Goal: Complete application form: Complete application form

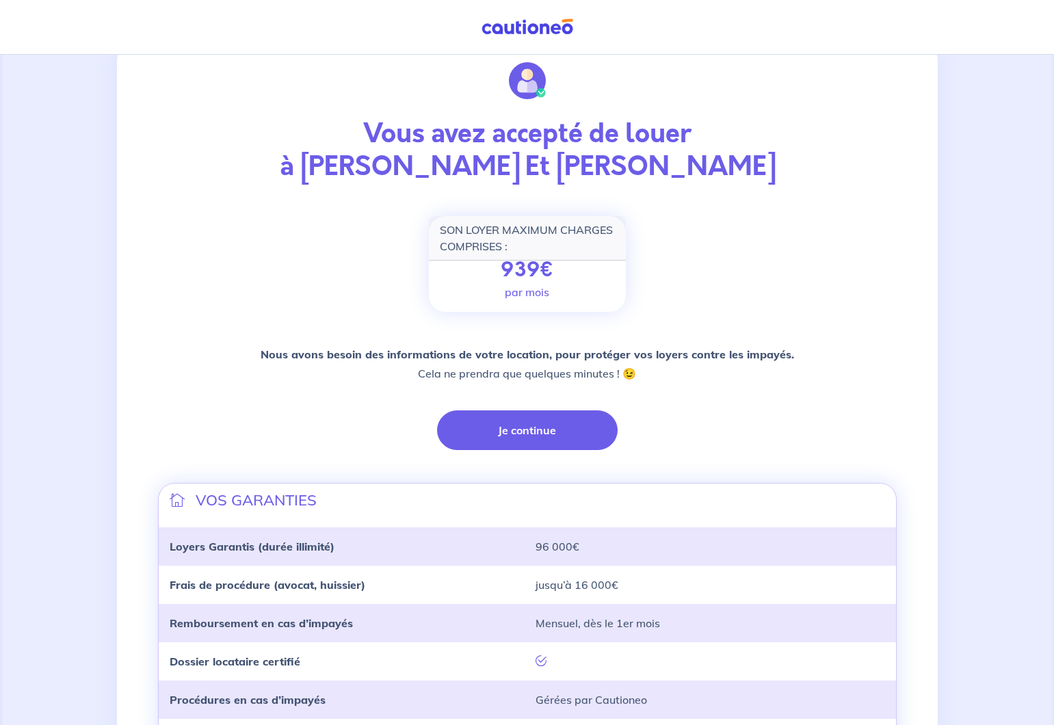
scroll to position [112, 0]
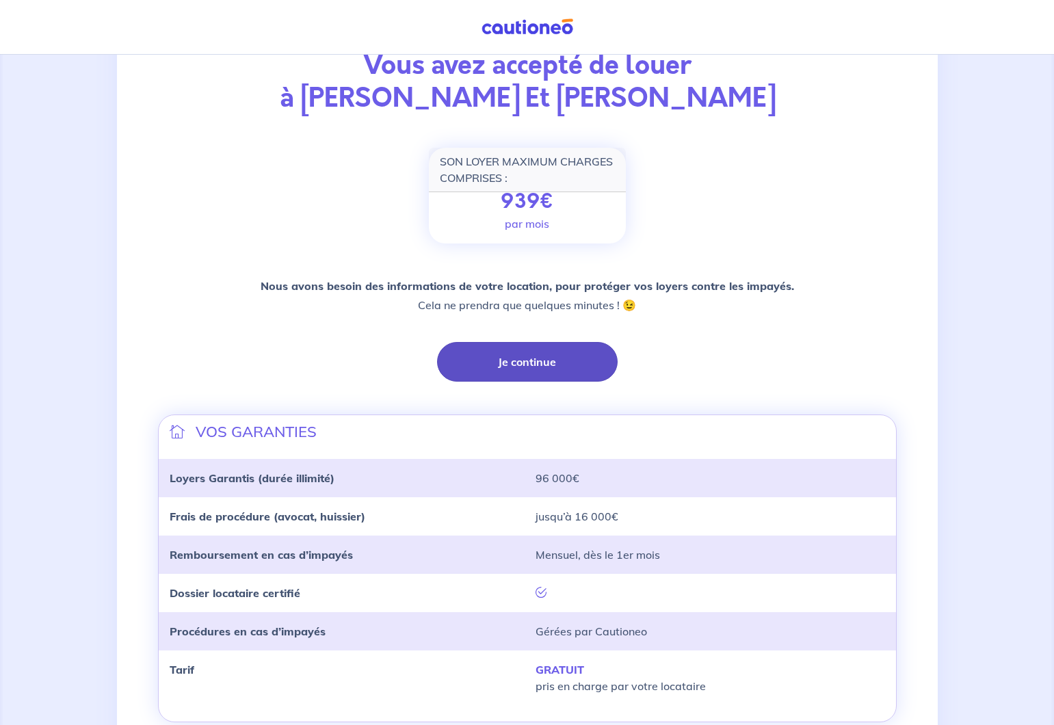
click at [522, 360] on button "Je continue" at bounding box center [527, 362] width 181 height 40
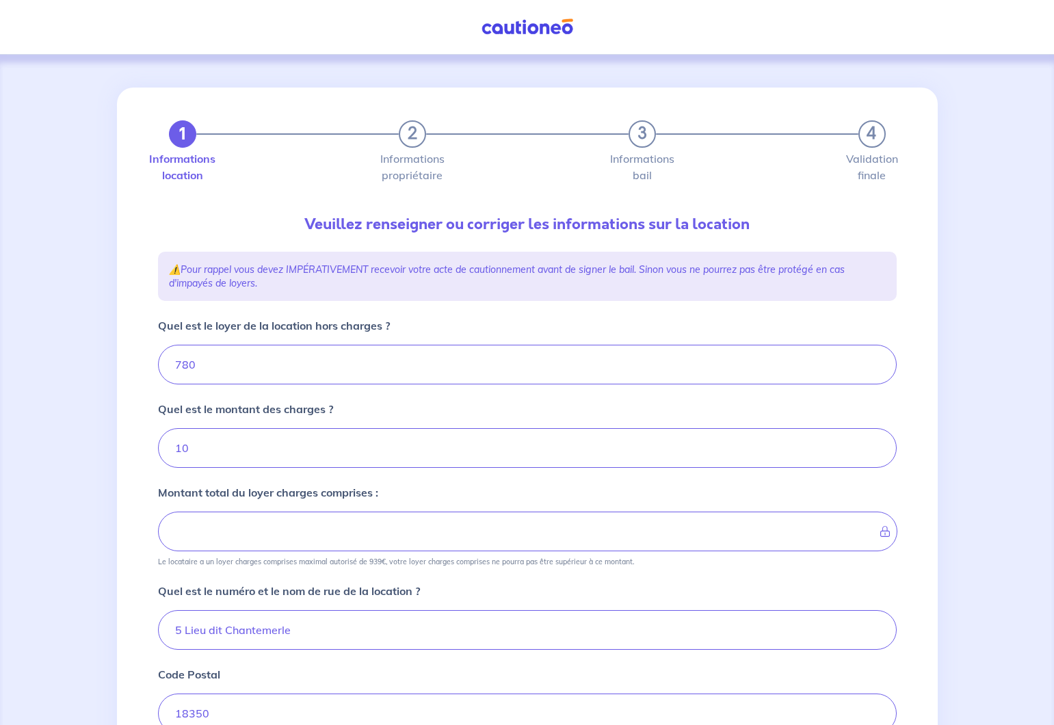
type input "790"
click at [433, 457] on input "10" at bounding box center [527, 448] width 738 height 40
type input "1"
type input "780"
type input "25"
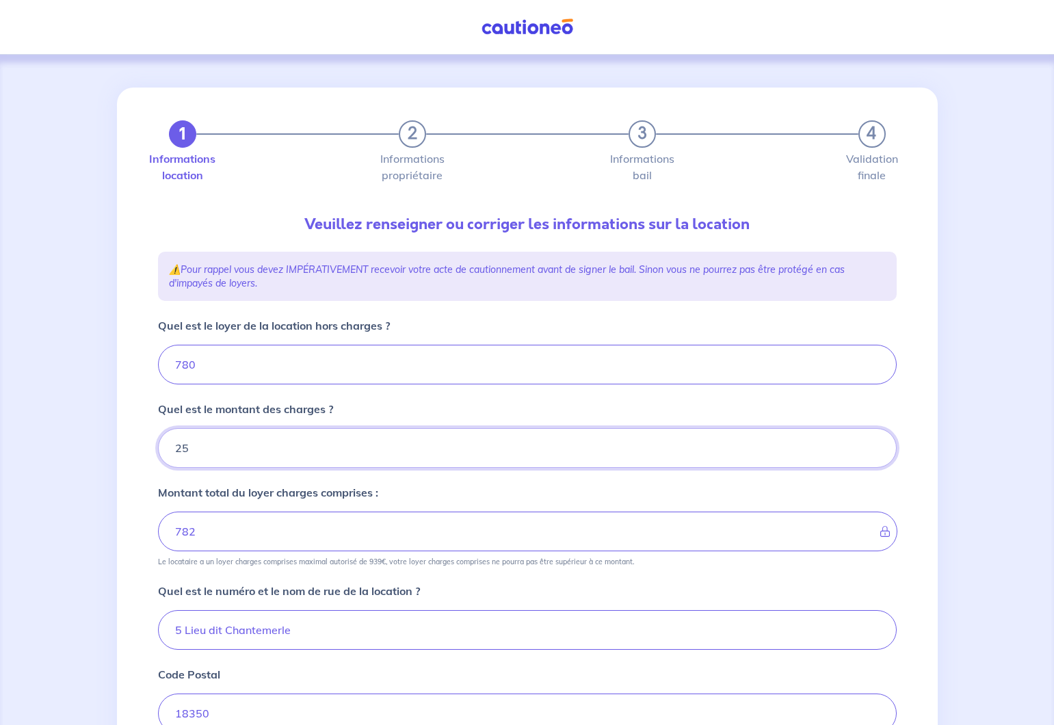
type input "805"
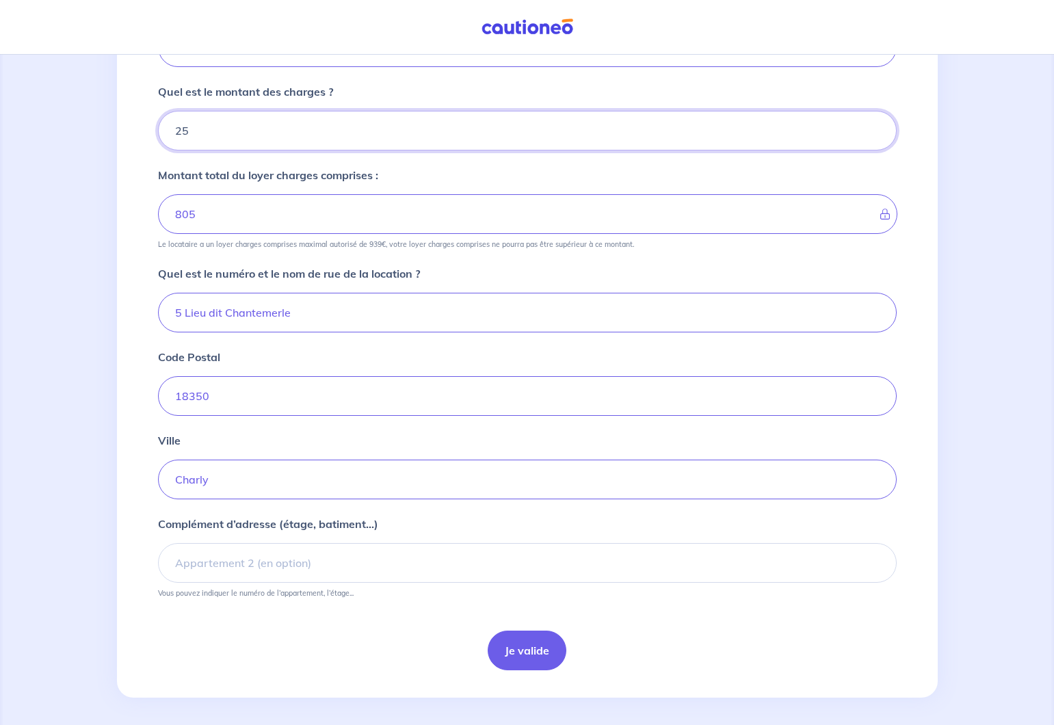
scroll to position [323, 0]
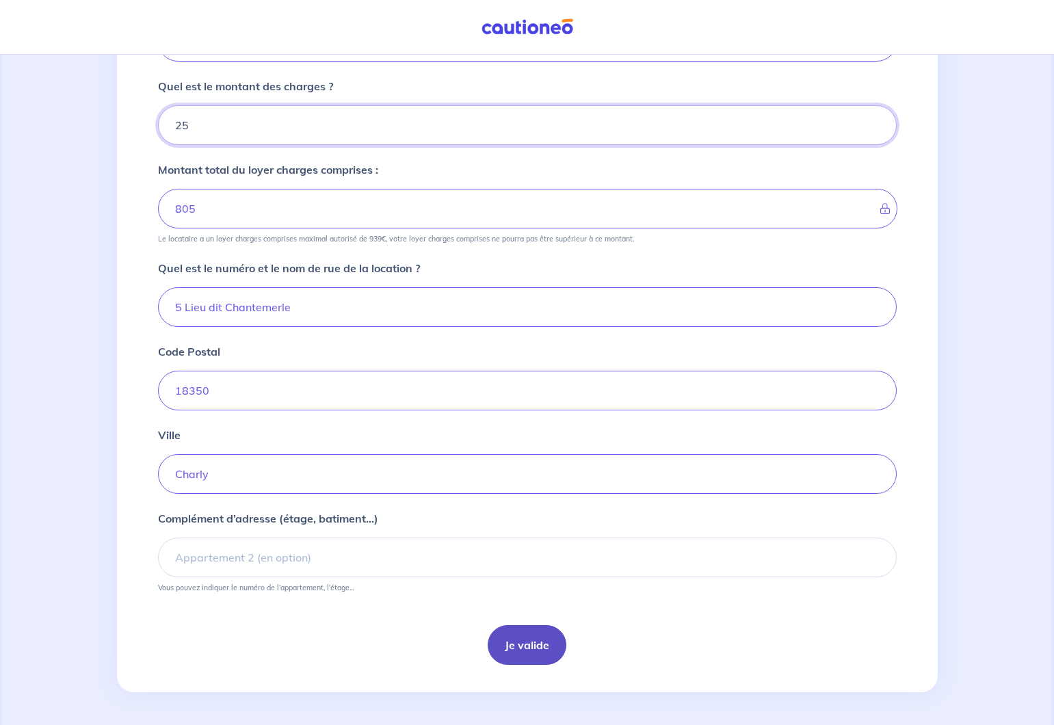
type input "25"
click at [526, 642] on button "Je valide" at bounding box center [526, 645] width 79 height 40
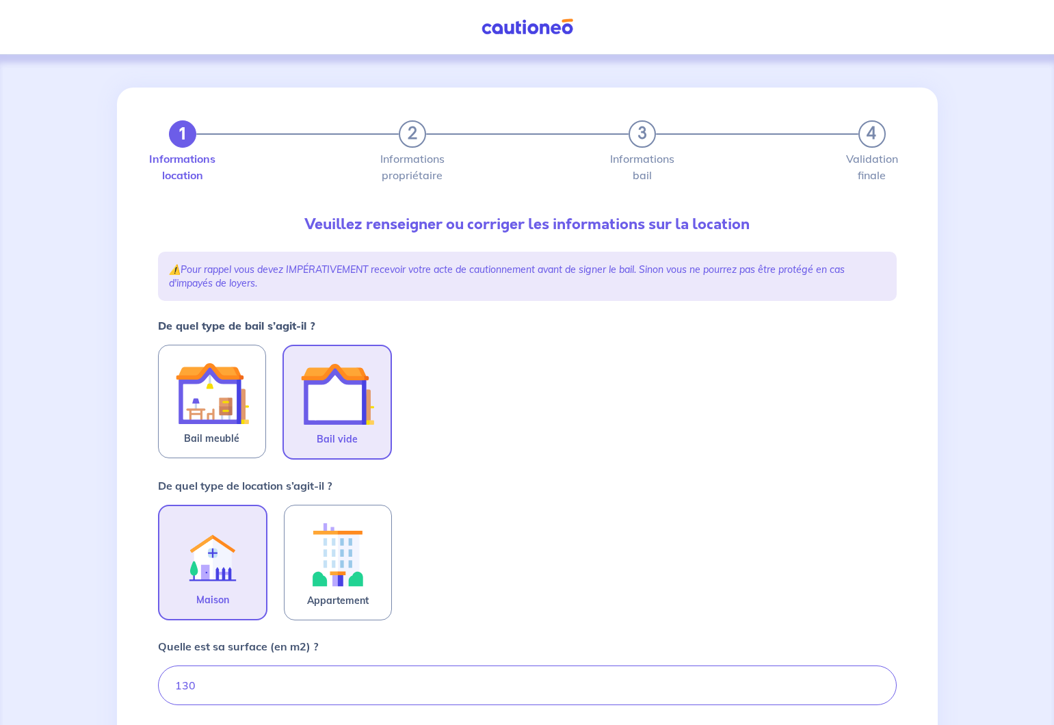
click at [334, 410] on img at bounding box center [337, 394] width 74 height 74
click at [0, 0] on input "Bail vide" at bounding box center [0, 0] width 0 height 0
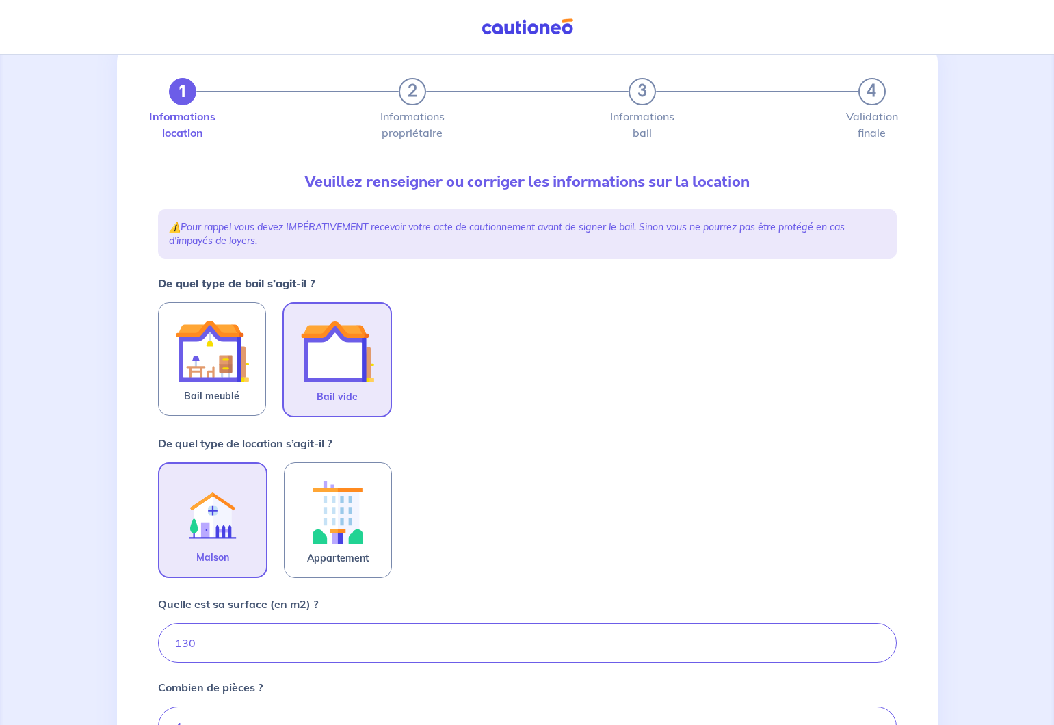
click at [219, 502] on img at bounding box center [213, 512] width 74 height 75
click at [0, 0] on input "Maison" at bounding box center [0, 0] width 0 height 0
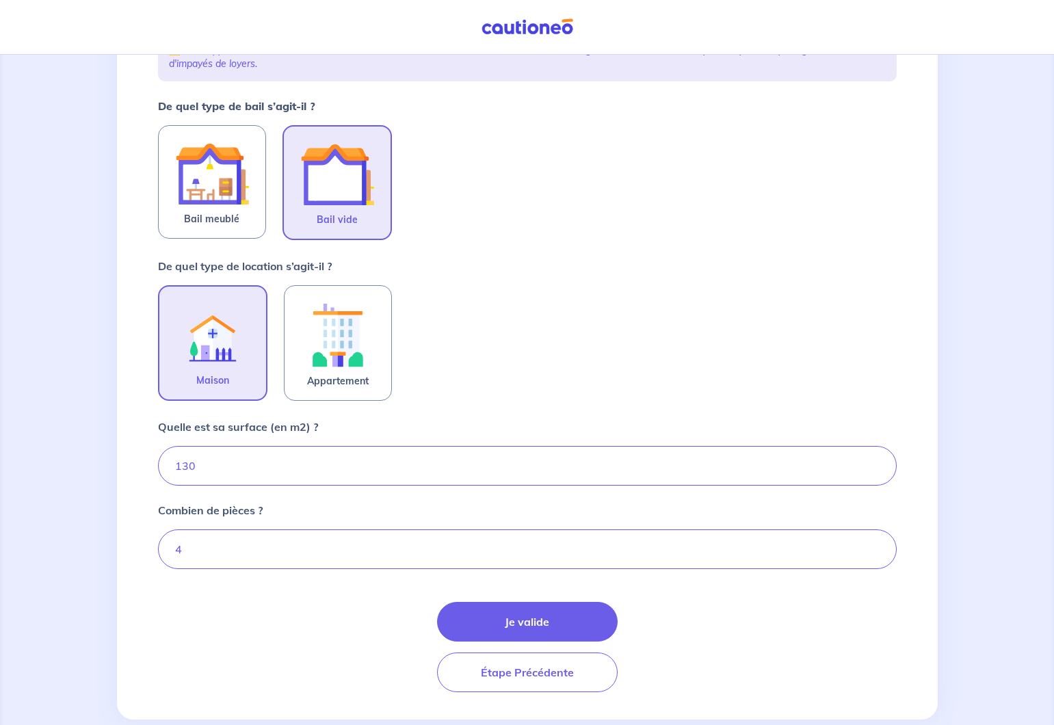
scroll to position [247, 0]
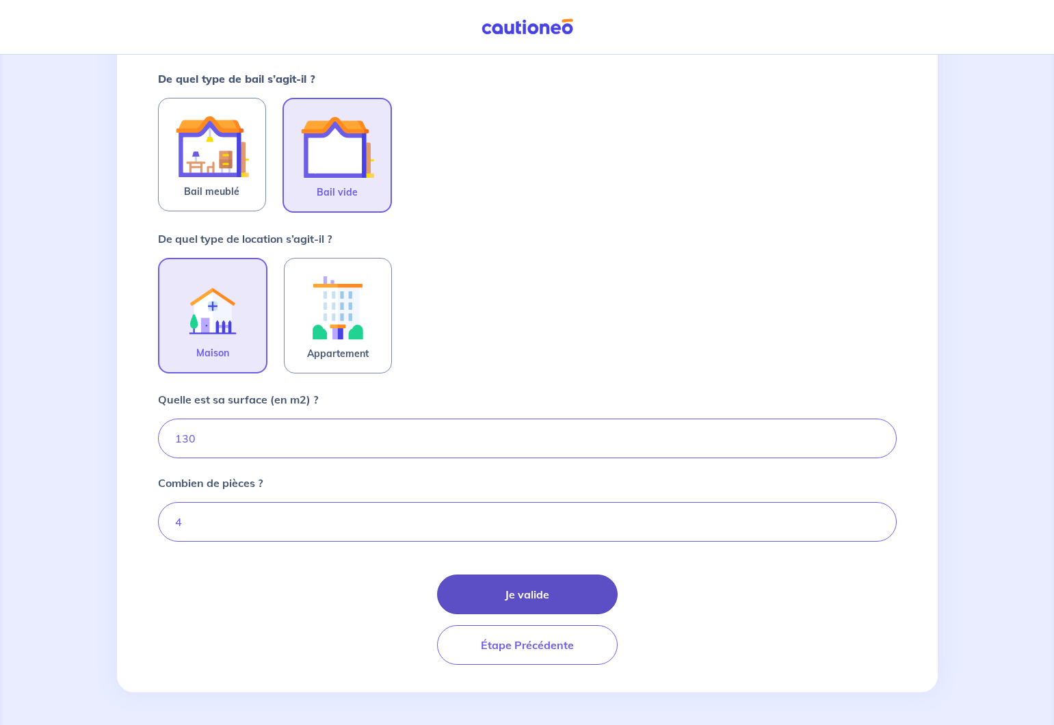
click at [530, 593] on button "Je valide" at bounding box center [527, 594] width 181 height 40
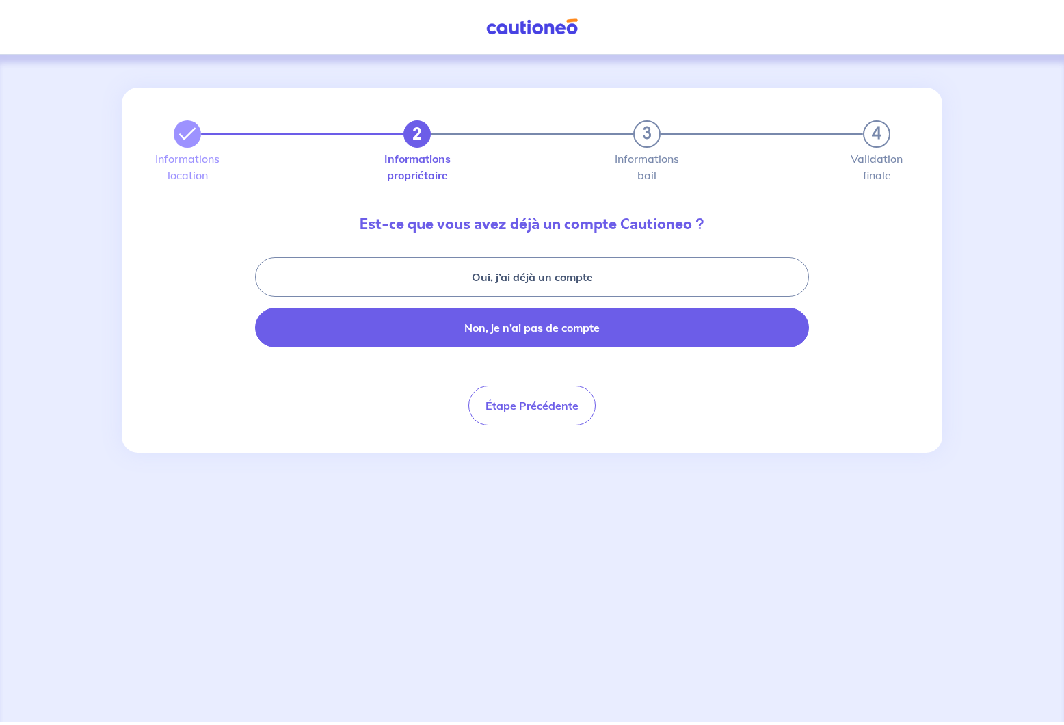
click at [539, 332] on button "Non, je n’ai pas de compte" at bounding box center [532, 328] width 554 height 40
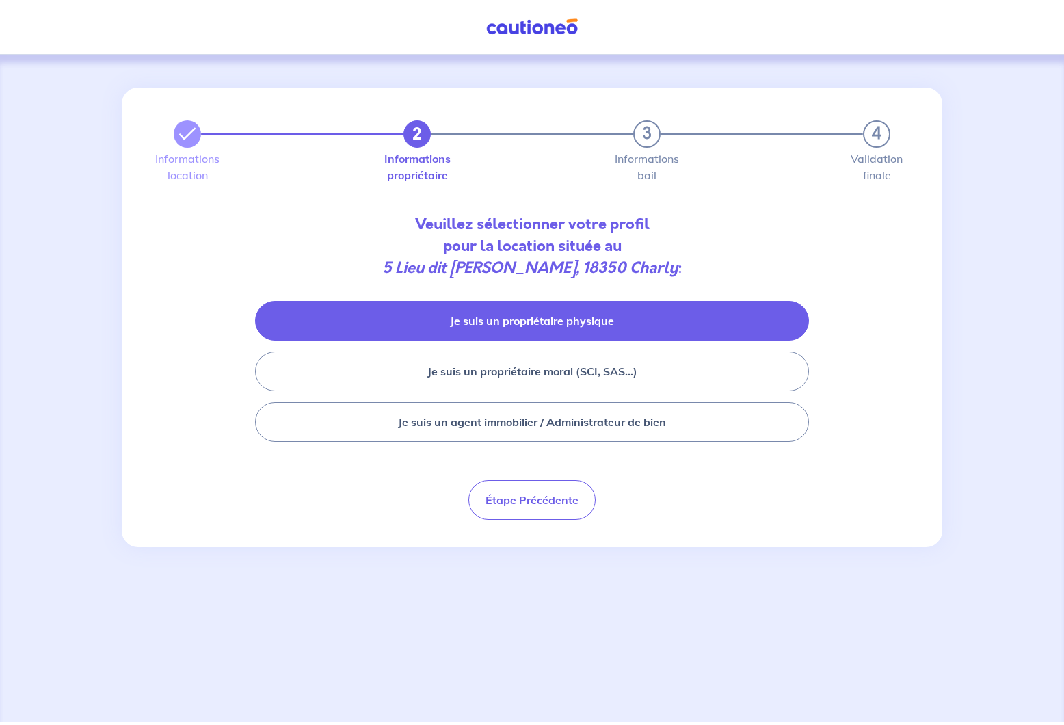
click at [483, 321] on button "Je suis un propriétaire physique" at bounding box center [532, 321] width 554 height 40
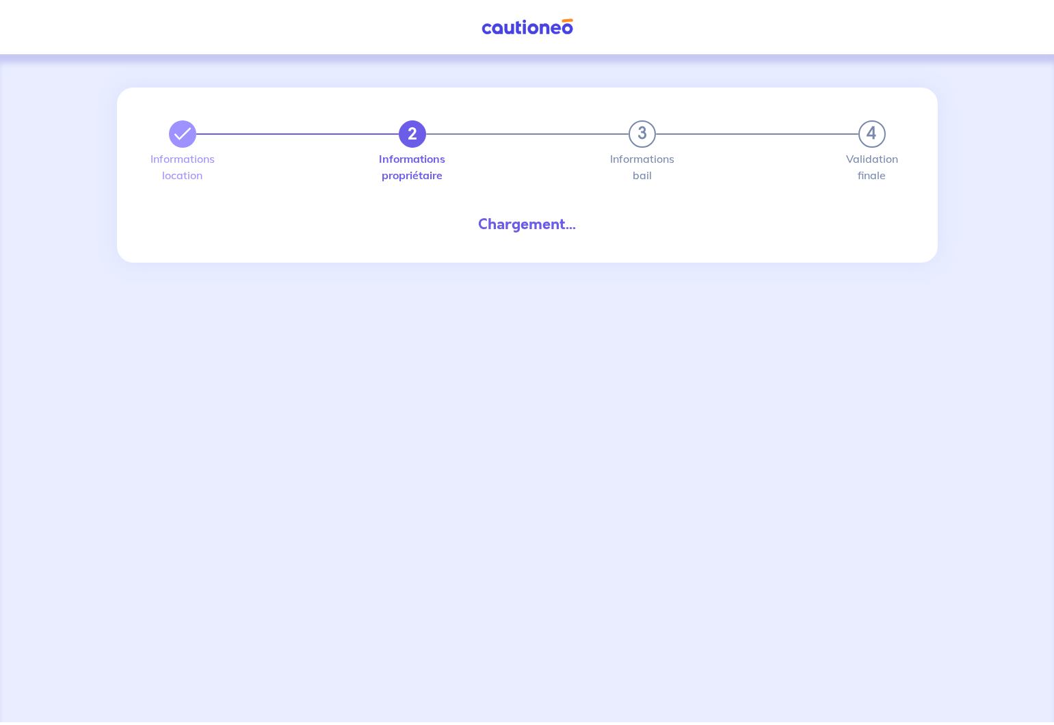
select select "FR"
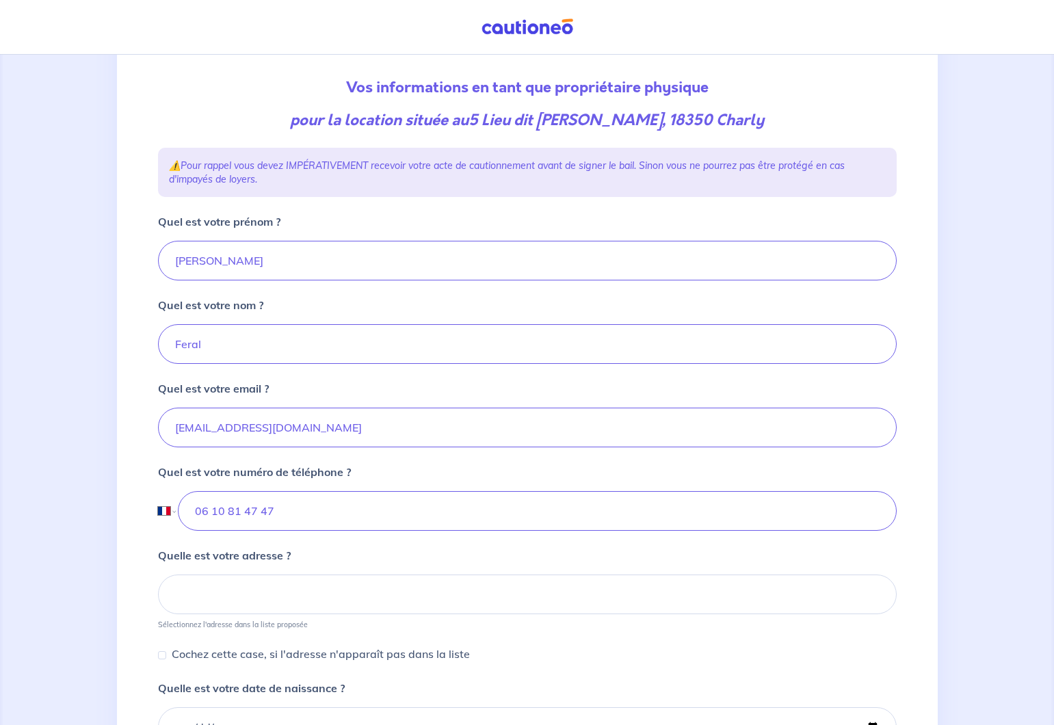
scroll to position [153, 0]
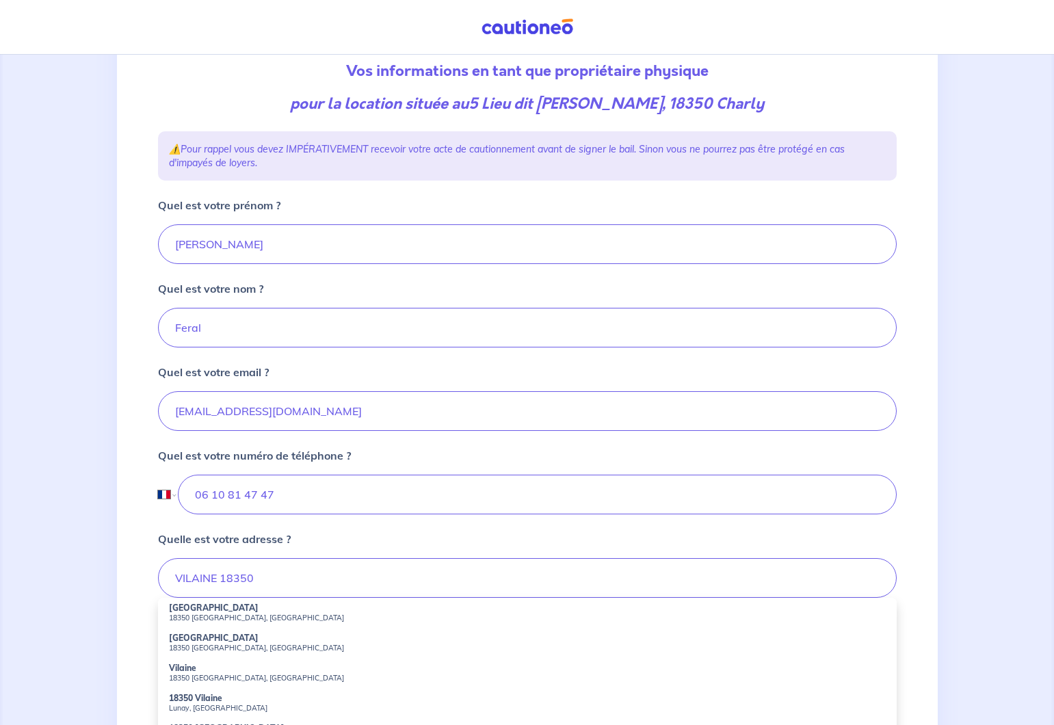
click at [197, 673] on small "18350 [GEOGRAPHIC_DATA], [GEOGRAPHIC_DATA]" at bounding box center [527, 678] width 717 height 10
type input "Vilaine, [GEOGRAPHIC_DATA], [GEOGRAPHIC_DATA]"
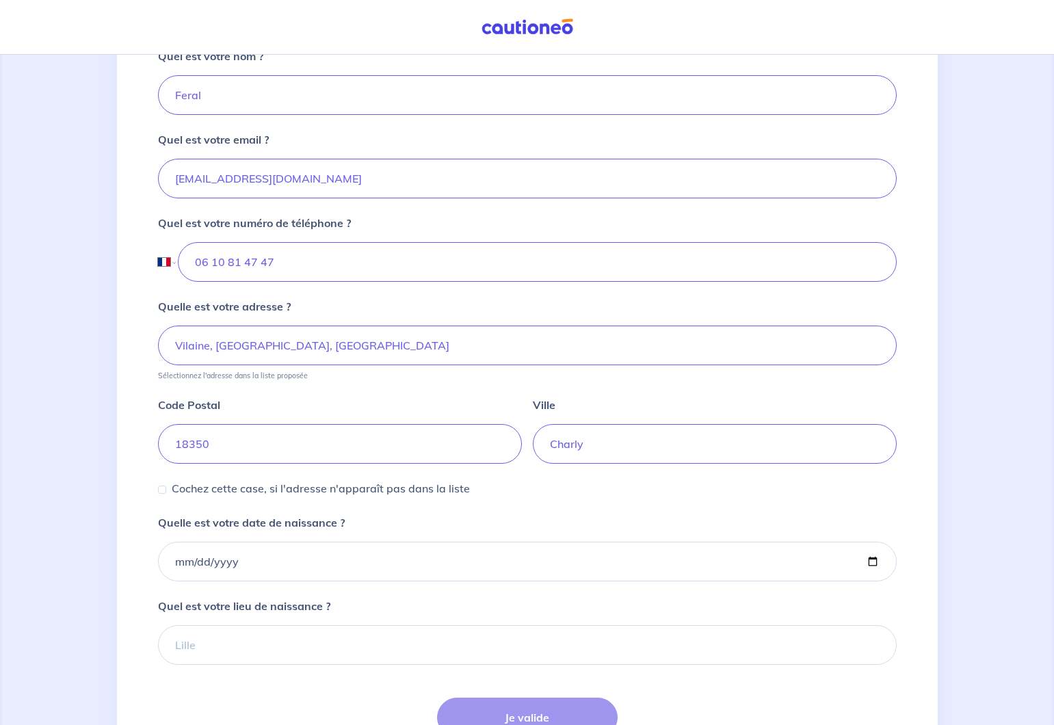
scroll to position [428, 0]
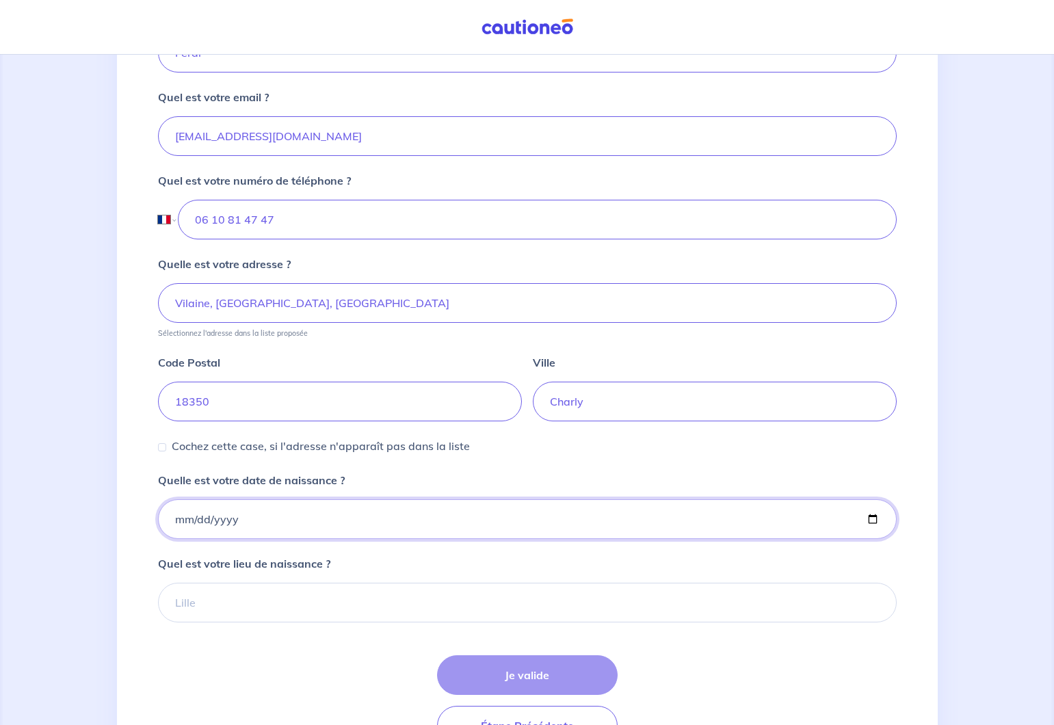
click at [290, 524] on input "Quelle est votre date de naissance ?" at bounding box center [527, 519] width 738 height 40
click at [201, 516] on input "Quelle est votre date de naissance ?" at bounding box center [527, 519] width 738 height 40
click at [213, 520] on input "Quelle est votre date de naissance ?" at bounding box center [527, 519] width 738 height 40
type input "[DATE]"
click at [323, 552] on form "Quel est votre prénom ? [PERSON_NAME] est votre nom ? Feral Quel est votre emai…" at bounding box center [527, 333] width 738 height 823
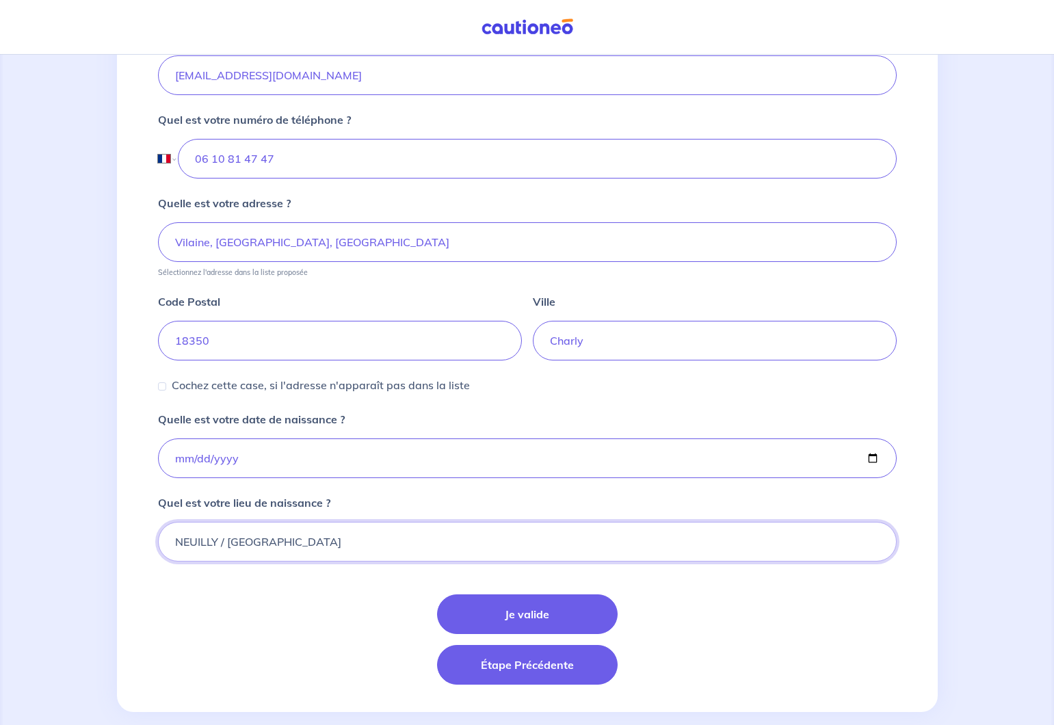
scroll to position [509, 0]
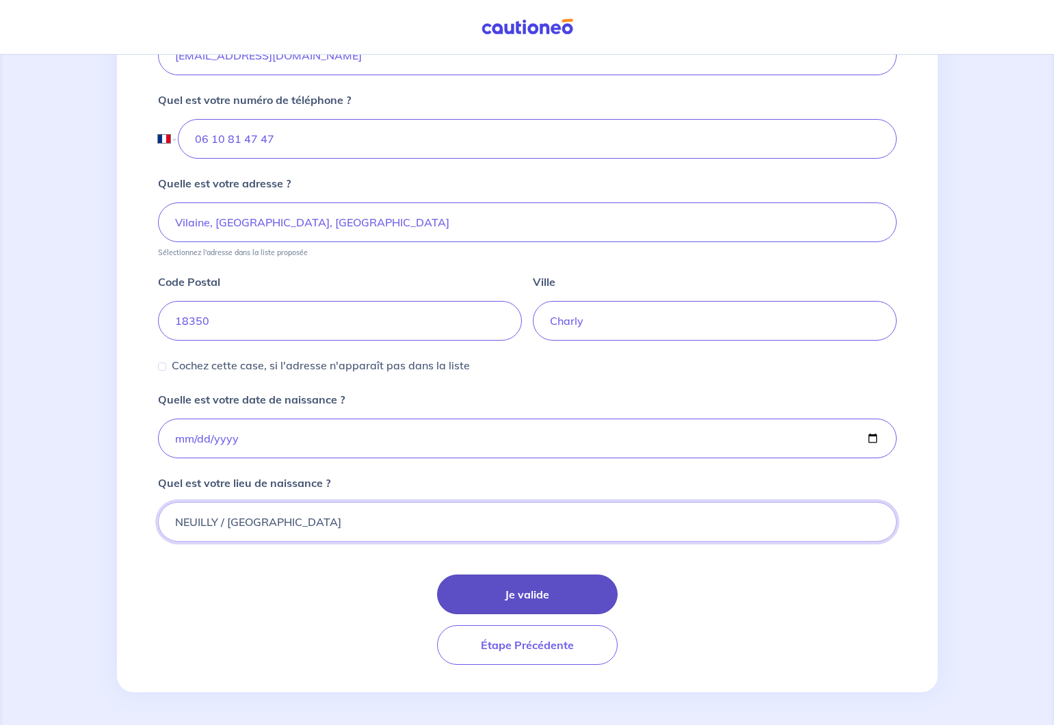
type input "NEUILLY / [GEOGRAPHIC_DATA]"
click at [539, 585] on button "Je valide" at bounding box center [527, 594] width 181 height 40
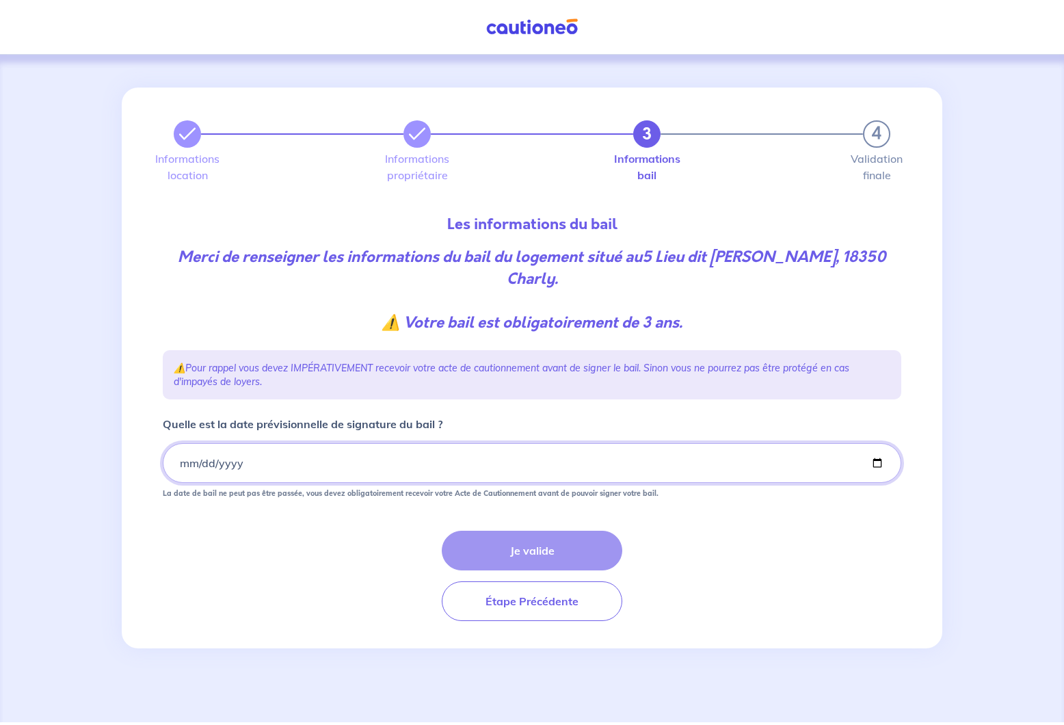
click at [300, 466] on input "Quelle est la date prévisionnelle de signature du bail ?" at bounding box center [532, 463] width 738 height 40
click at [199, 462] on input "Quelle est la date prévisionnelle de signature du bail ?" at bounding box center [532, 463] width 738 height 40
click at [223, 470] on input "Quelle est la date prévisionnelle de signature du bail ?" at bounding box center [532, 463] width 738 height 40
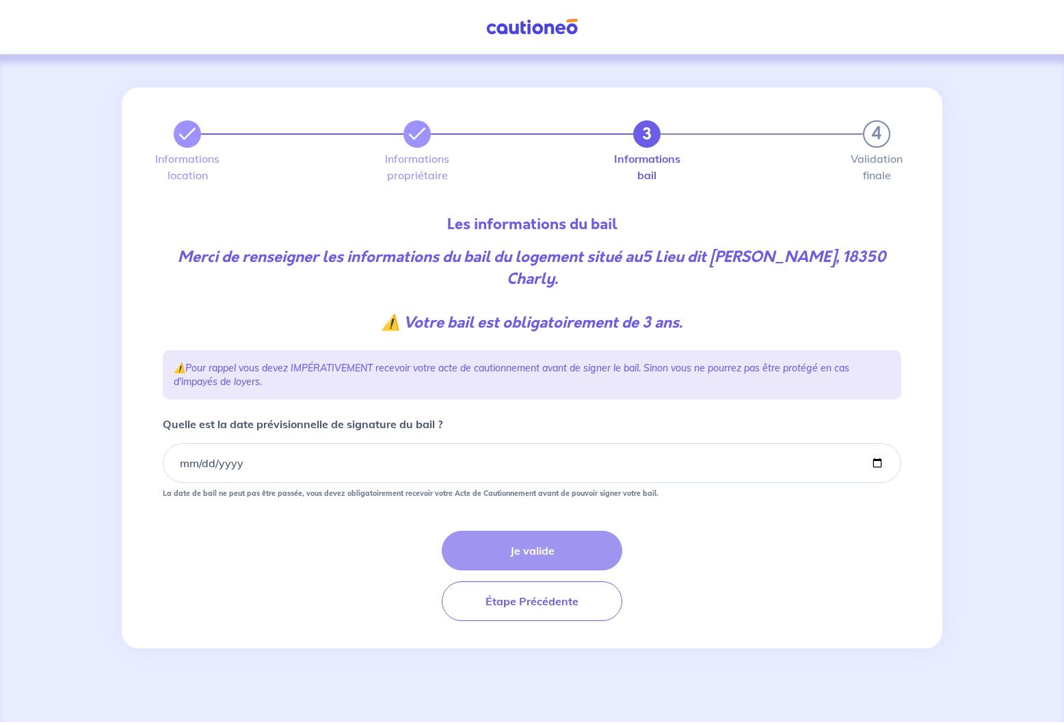
click at [531, 554] on div "Je valide Étape Précédente" at bounding box center [532, 576] width 738 height 90
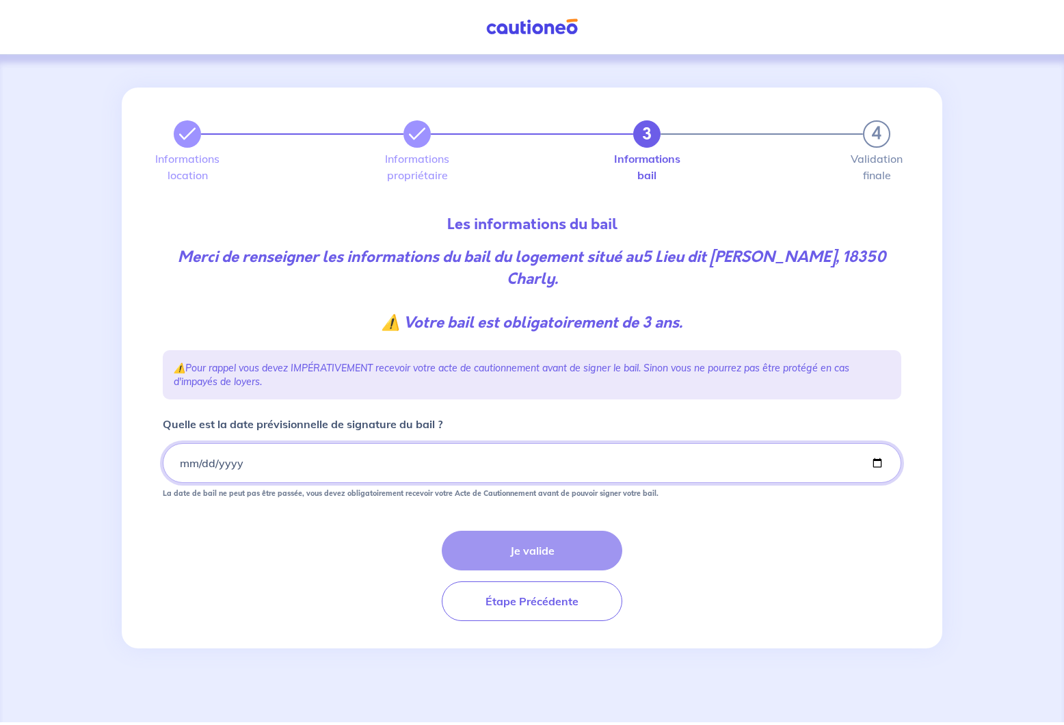
click at [200, 461] on input "Quelle est la date prévisionnelle de signature du bail ?" at bounding box center [532, 463] width 738 height 40
type input "[DATE]"
click at [529, 554] on button "Je valide" at bounding box center [532, 551] width 181 height 40
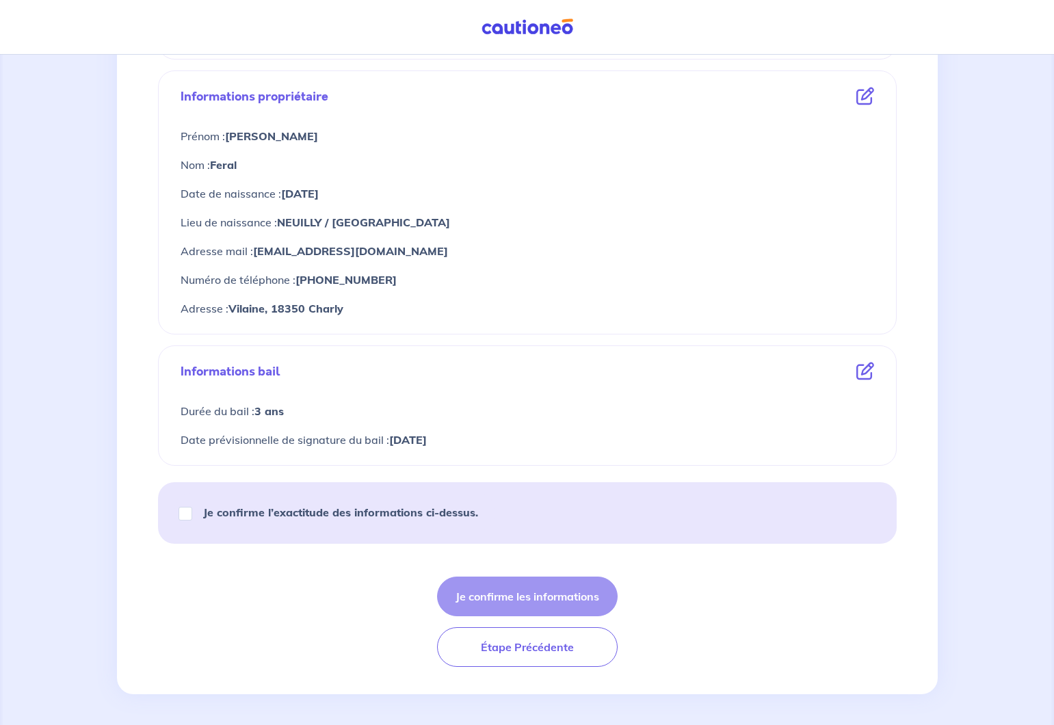
scroll to position [477, 0]
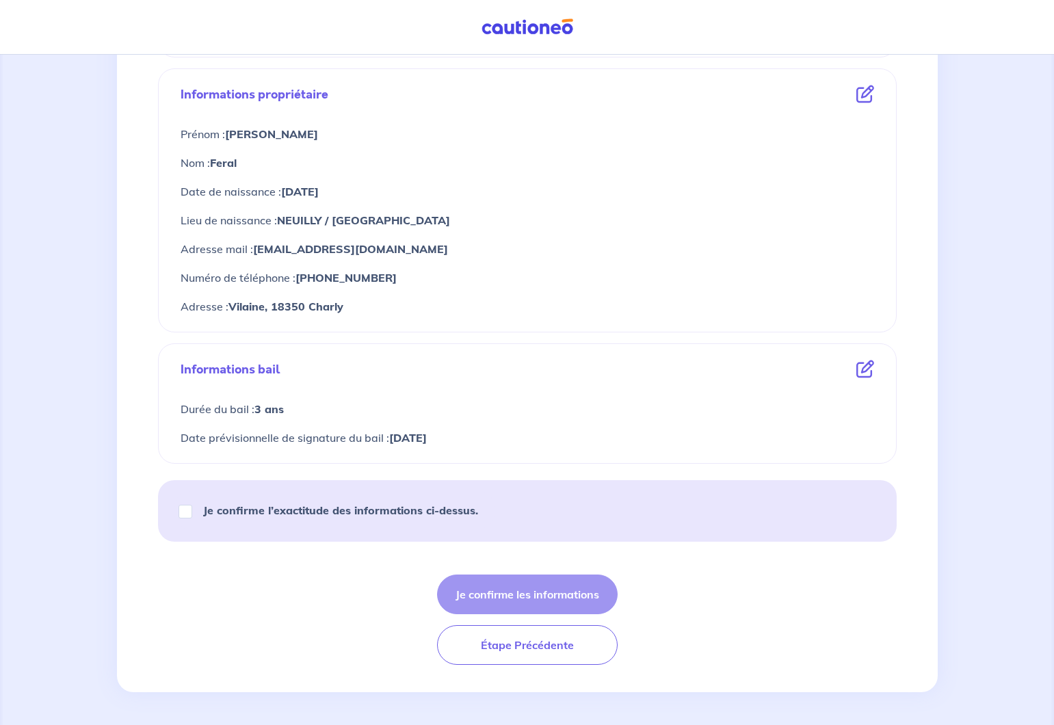
drag, startPoint x: 181, startPoint y: 516, endPoint x: 200, endPoint y: 509, distance: 20.6
click at [182, 516] on input "Je confirme l’exactitude des informations ci-dessus." at bounding box center [185, 512] width 14 height 14
checkbox input "true"
click at [549, 593] on button "Je confirme les informations" at bounding box center [527, 594] width 181 height 40
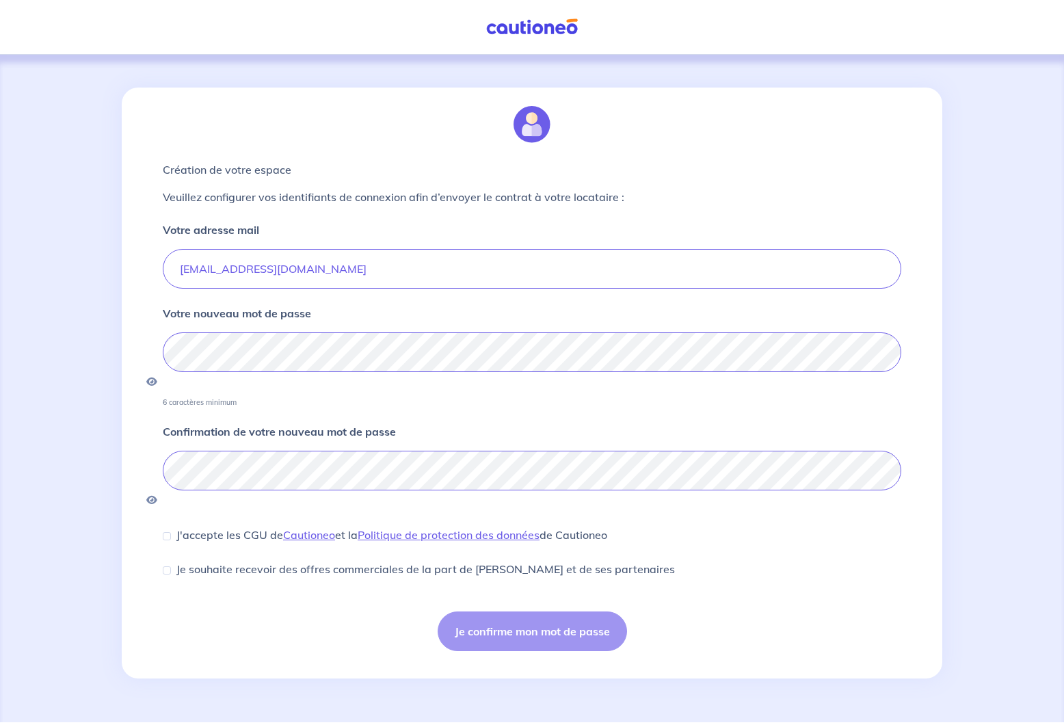
click at [443, 398] on form "Votre adresse mail [EMAIL_ADDRESS][DOMAIN_NAME] Votre nouveau mot de passe 6 ca…" at bounding box center [532, 436] width 738 height 429
click at [167, 532] on input "J'accepte les CGU de [PERSON_NAME] et la Politique de protection des données de…" at bounding box center [167, 536] width 8 height 8
checkbox input "true"
click at [564, 611] on button "Je confirme mon mot de passe" at bounding box center [532, 631] width 189 height 40
